Goal: Check status: Check status

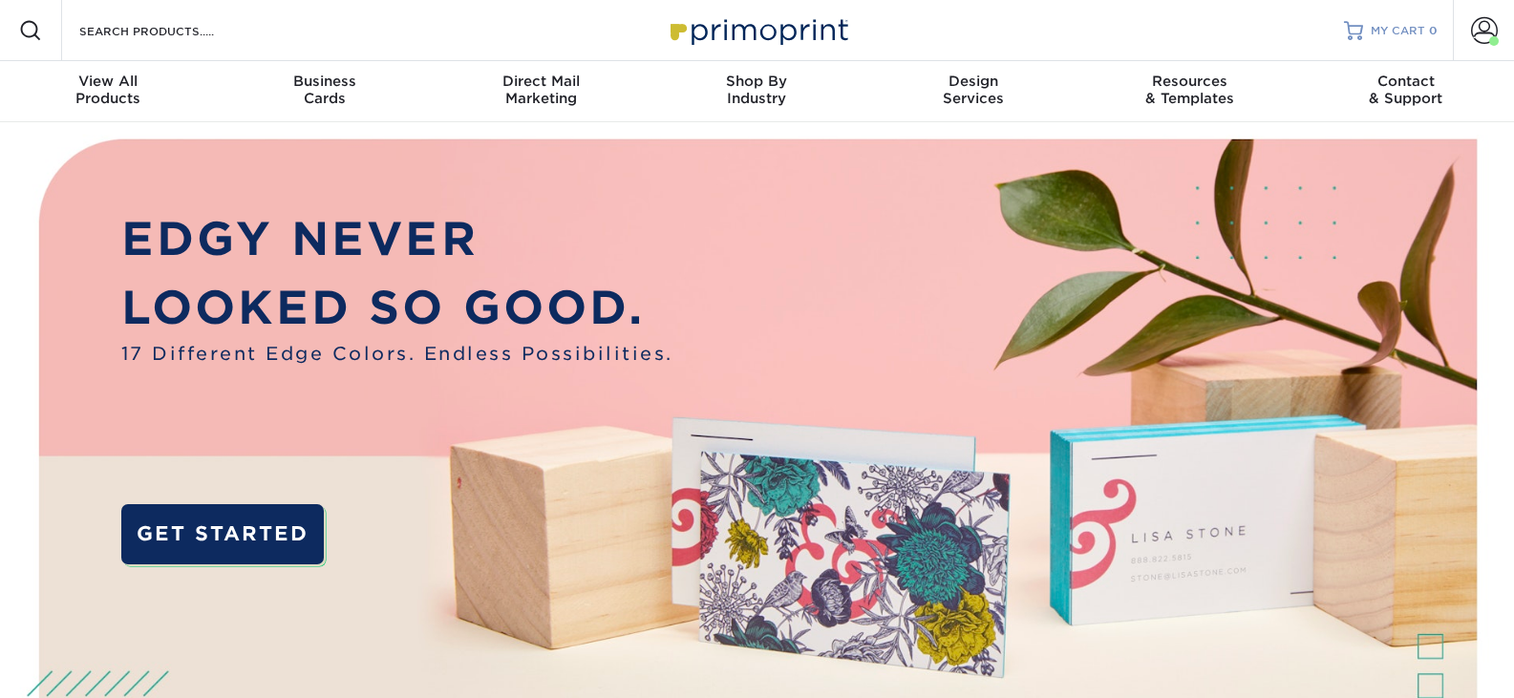
click at [1416, 38] on span "MY CART" at bounding box center [1397, 31] width 54 height 16
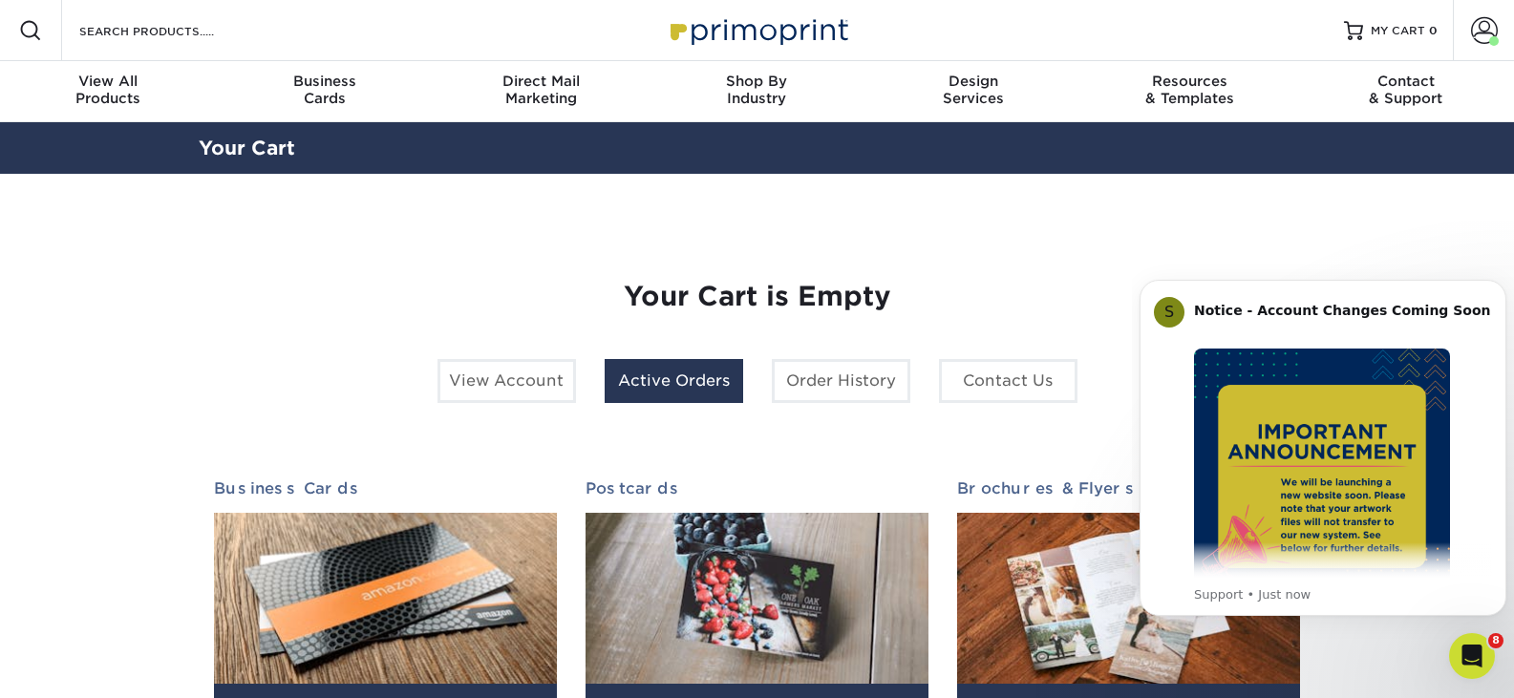
click at [659, 395] on link "Active Orders" at bounding box center [674, 381] width 138 height 44
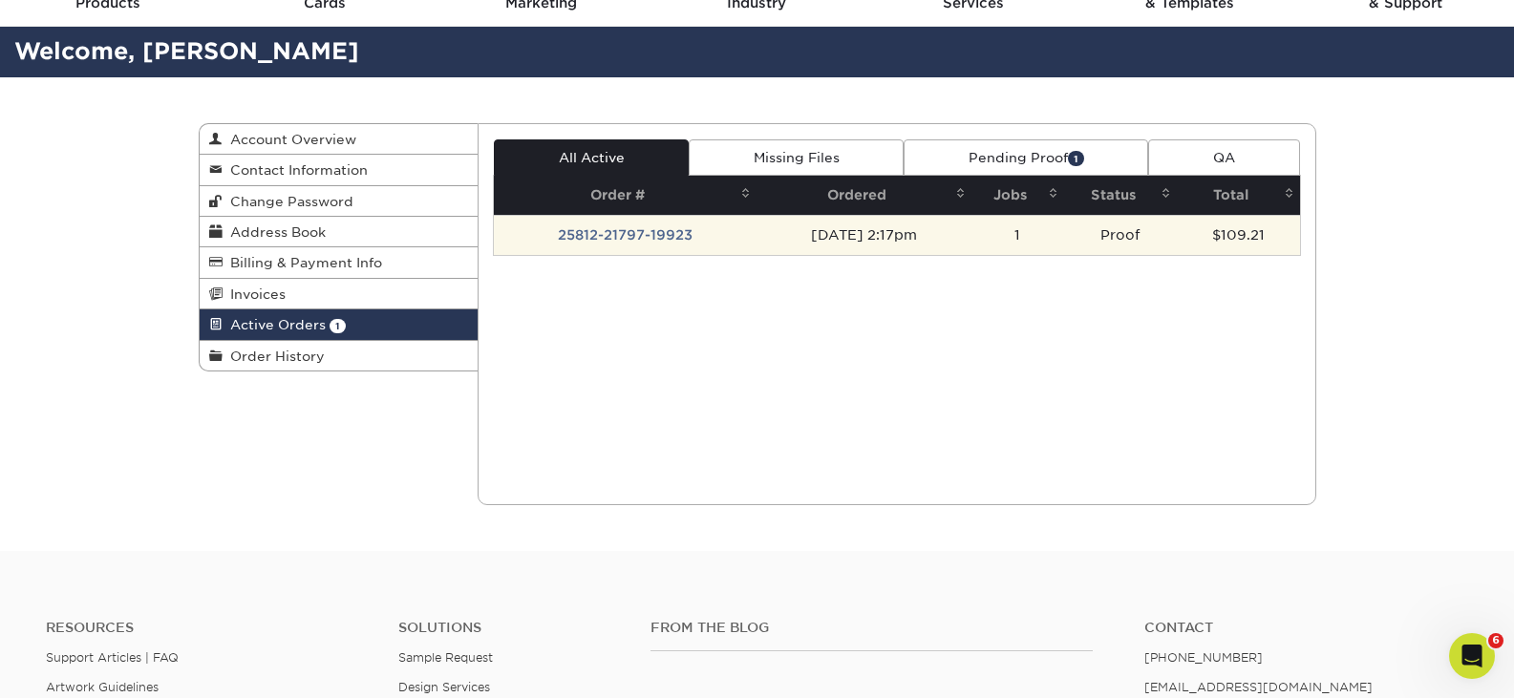
click at [651, 231] on td "25812-21797-19923" at bounding box center [625, 235] width 263 height 40
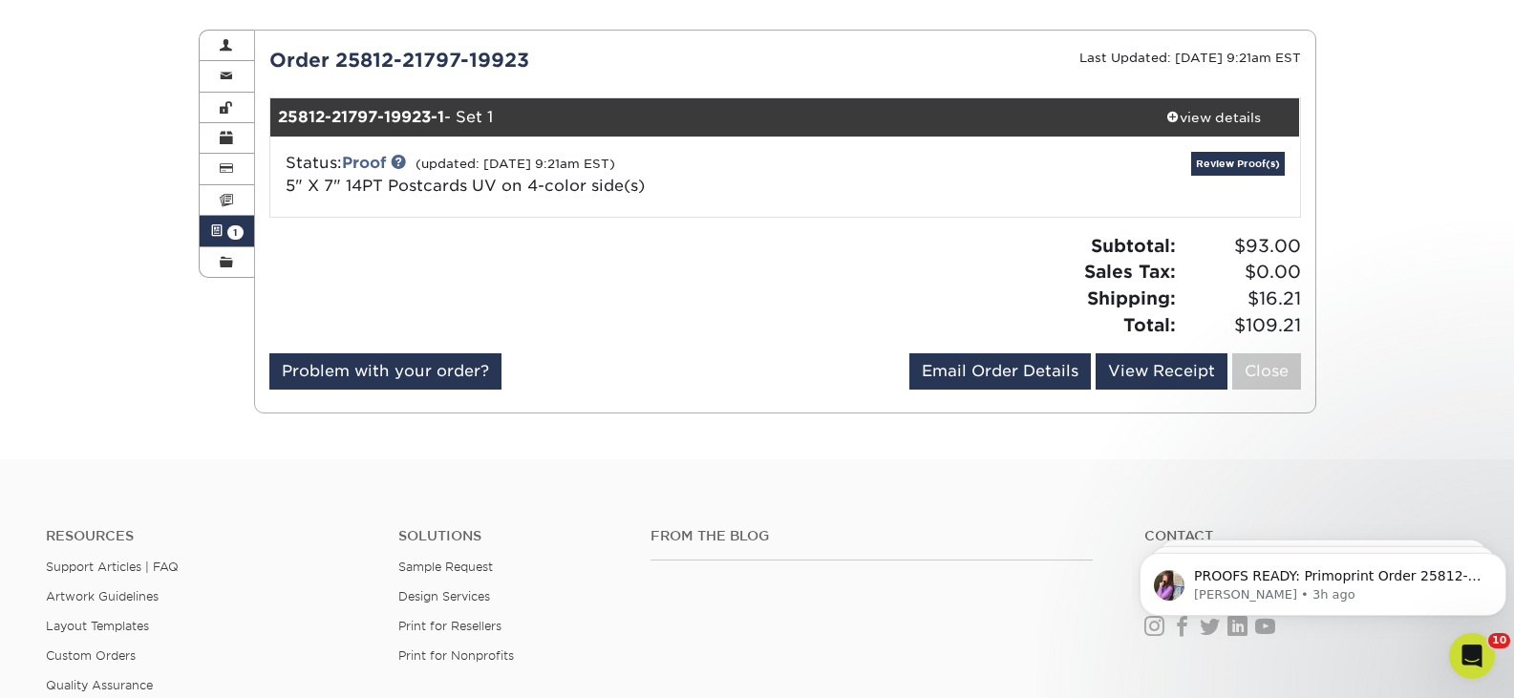
scroll to position [191, 0]
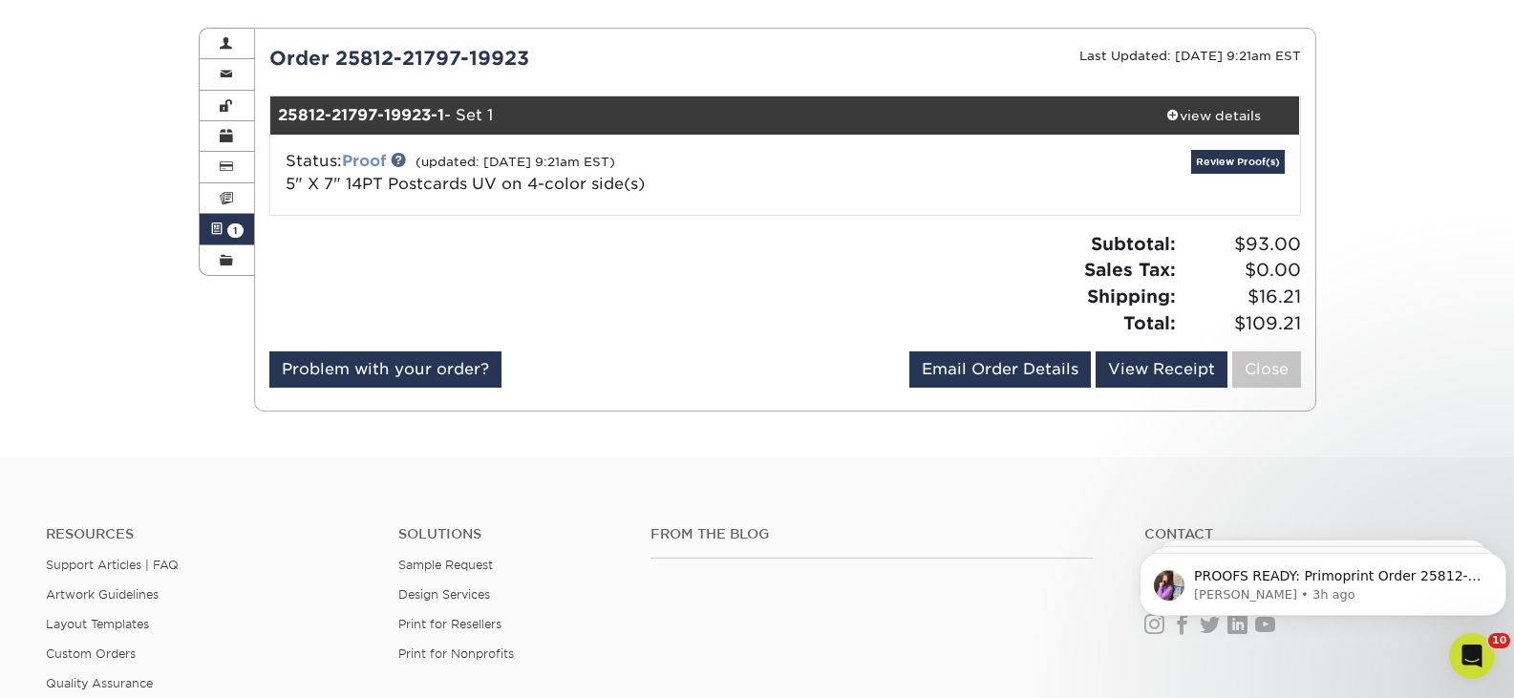
click at [373, 153] on link "Proof" at bounding box center [364, 161] width 44 height 18
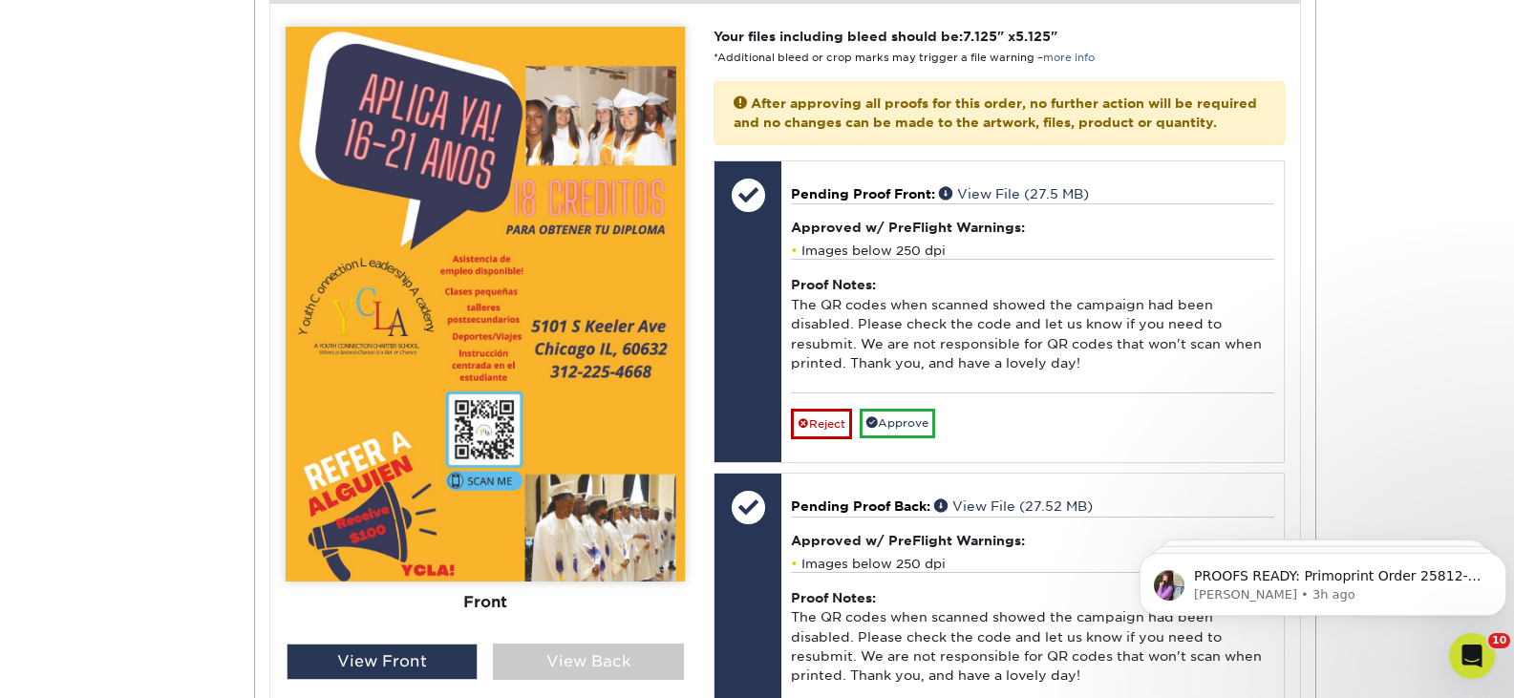
scroll to position [859, 0]
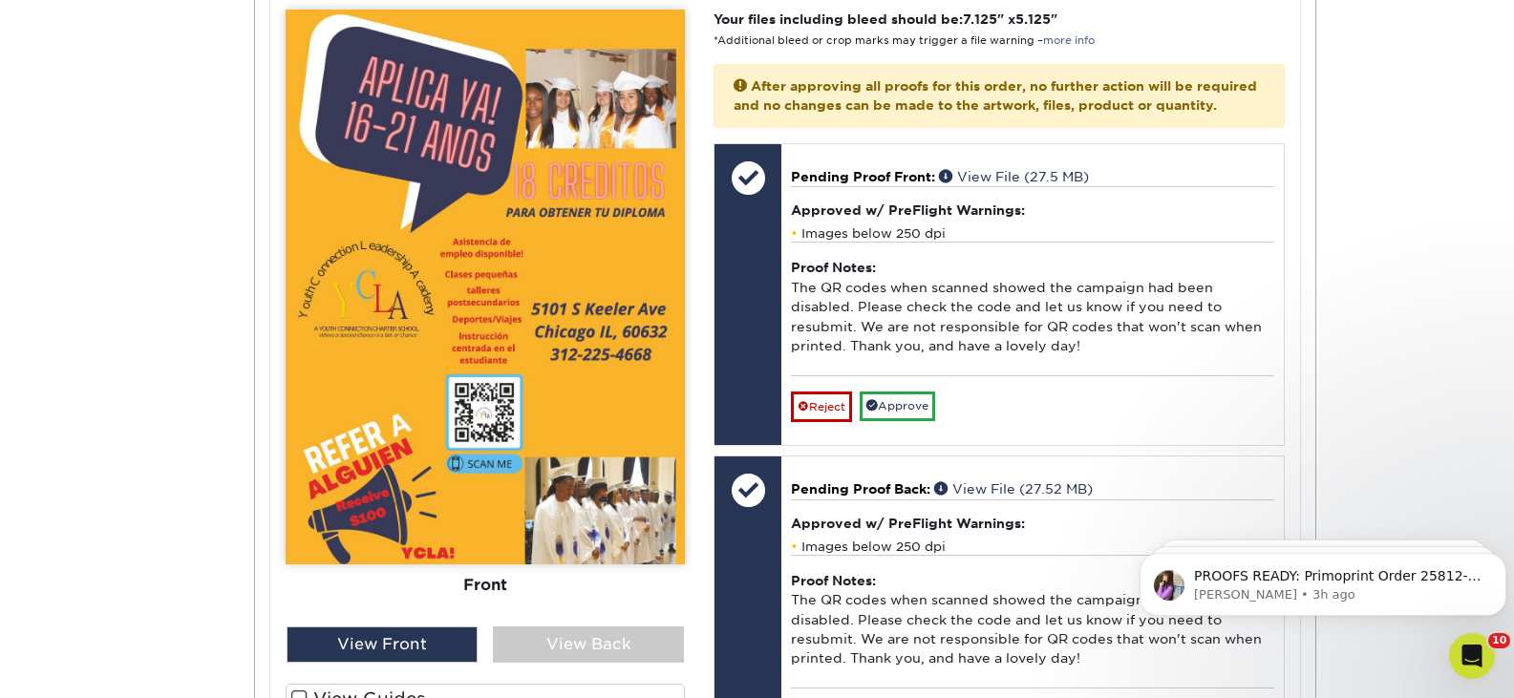
click at [492, 249] on img at bounding box center [485, 287] width 399 height 555
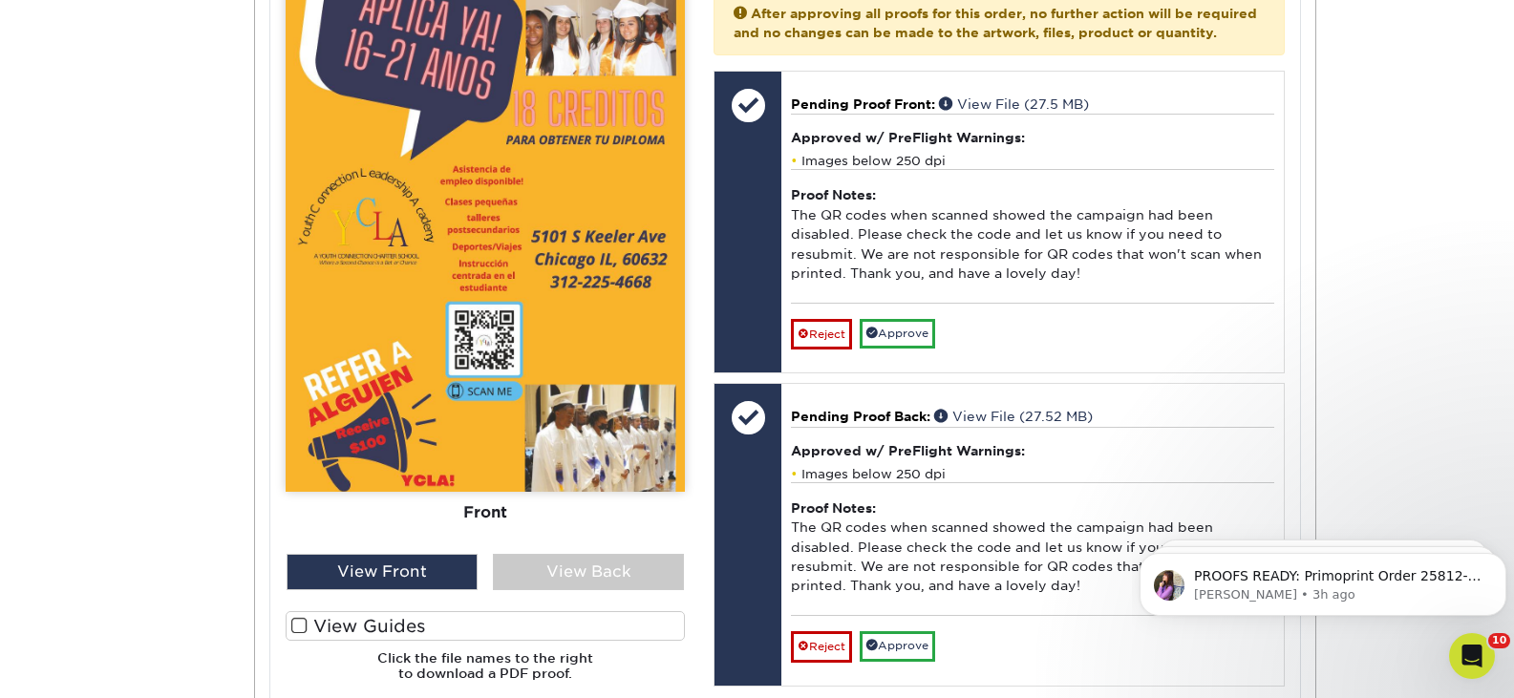
scroll to position [955, 0]
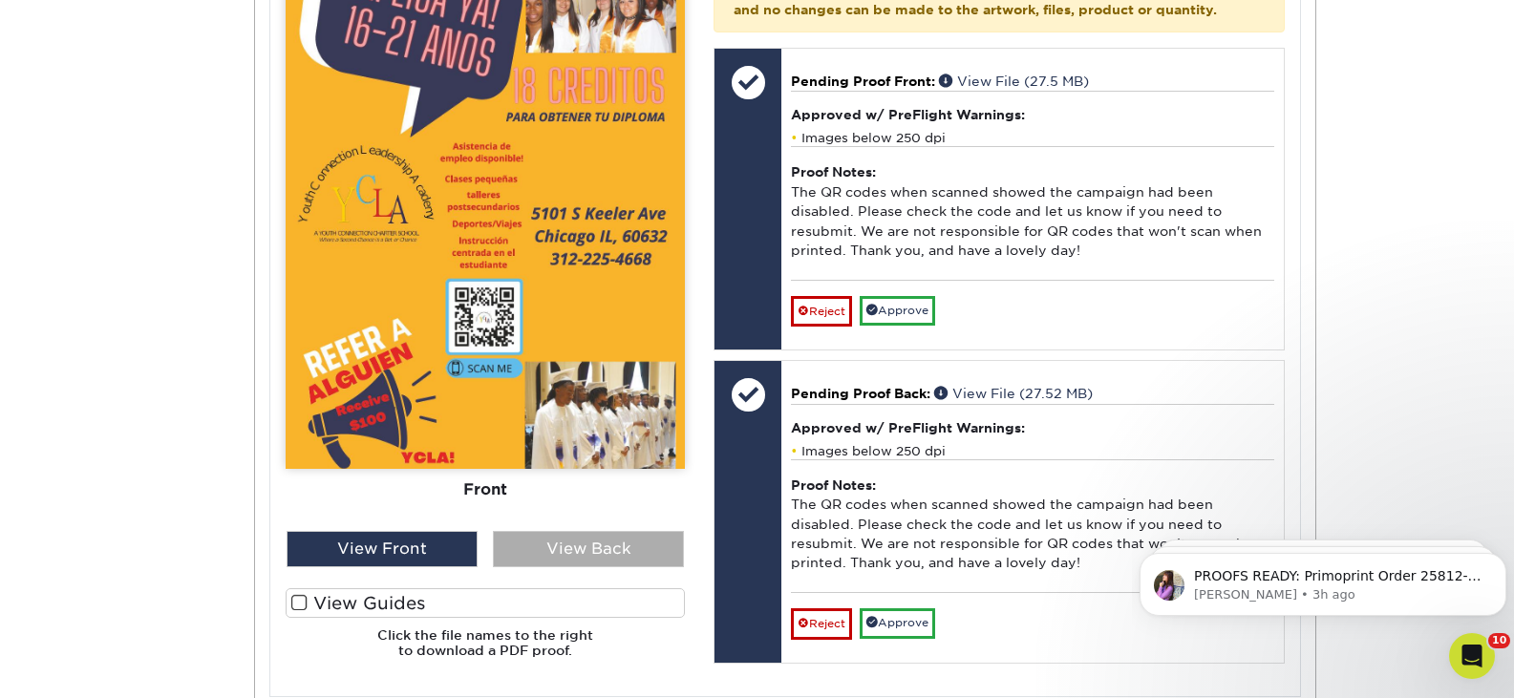
click at [554, 540] on div "View Back" at bounding box center [588, 549] width 191 height 36
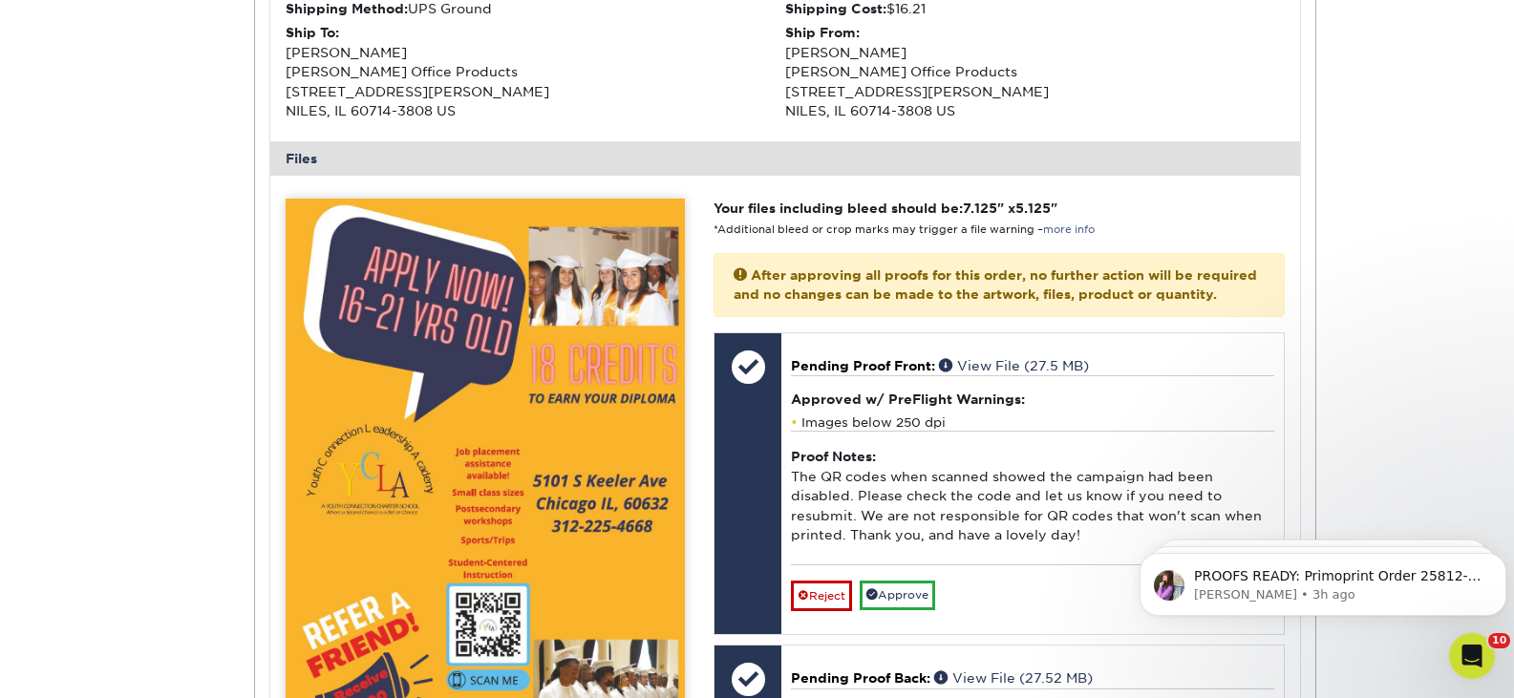
scroll to position [668, 0]
